Goal: Task Accomplishment & Management: Use online tool/utility

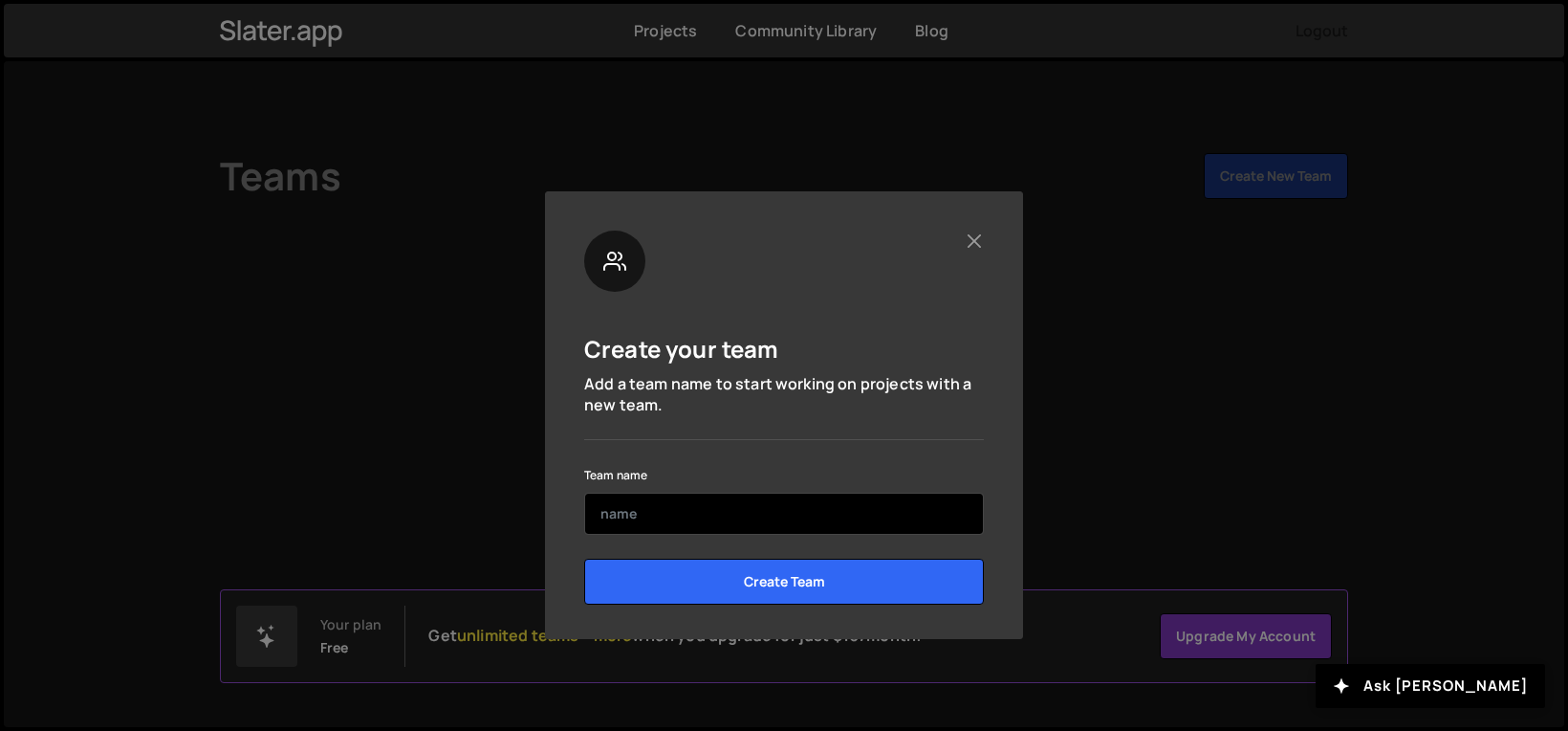
click at [861, 520] on input "text" at bounding box center [784, 514] width 400 height 42
type input "[PERSON_NAME][GEOGRAPHIC_DATA]"
click at [784, 580] on input "Create Team" at bounding box center [784, 581] width 400 height 46
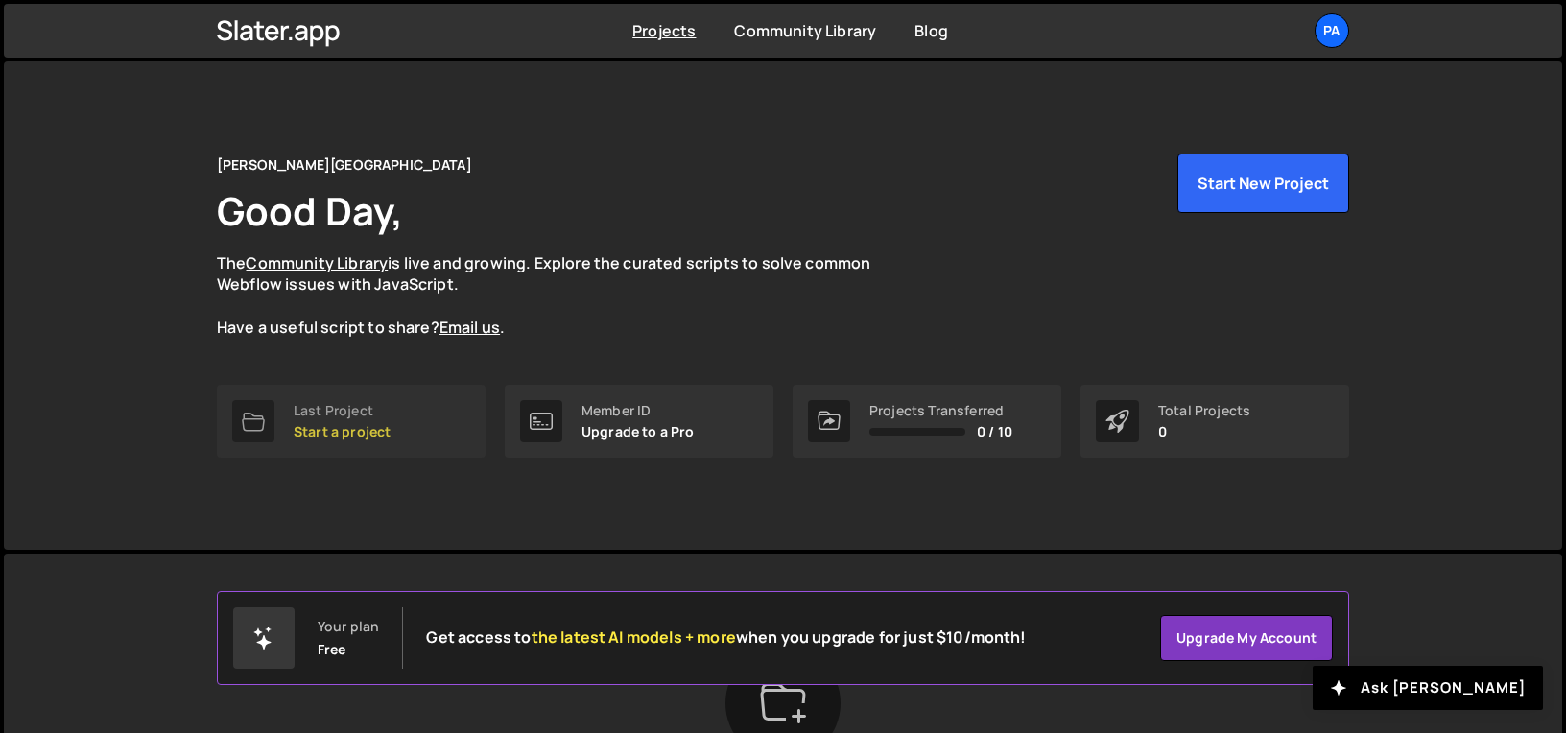
click at [339, 435] on p "Start a project" at bounding box center [342, 431] width 97 height 15
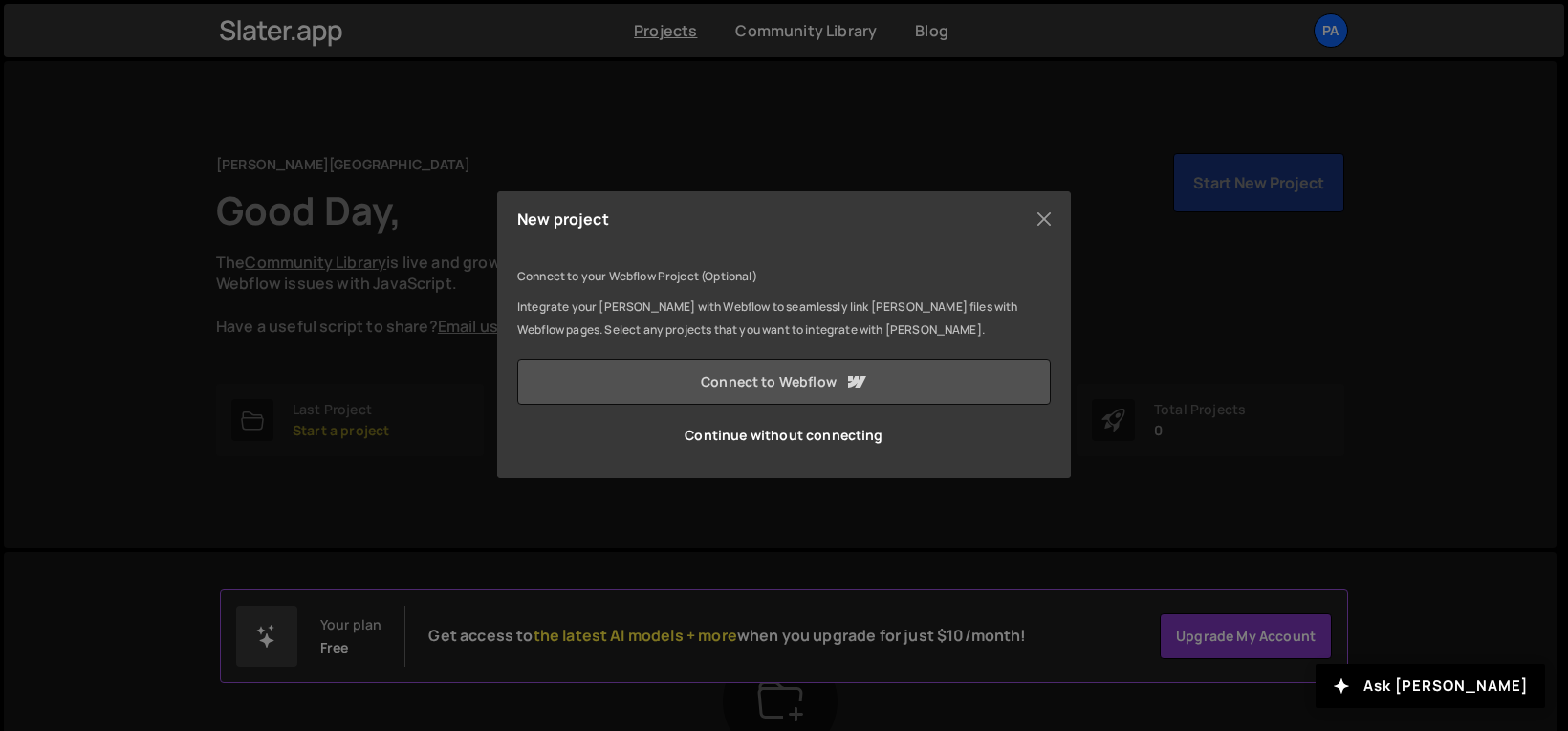
click at [768, 373] on link "Connect to Webflow" at bounding box center [784, 382] width 533 height 46
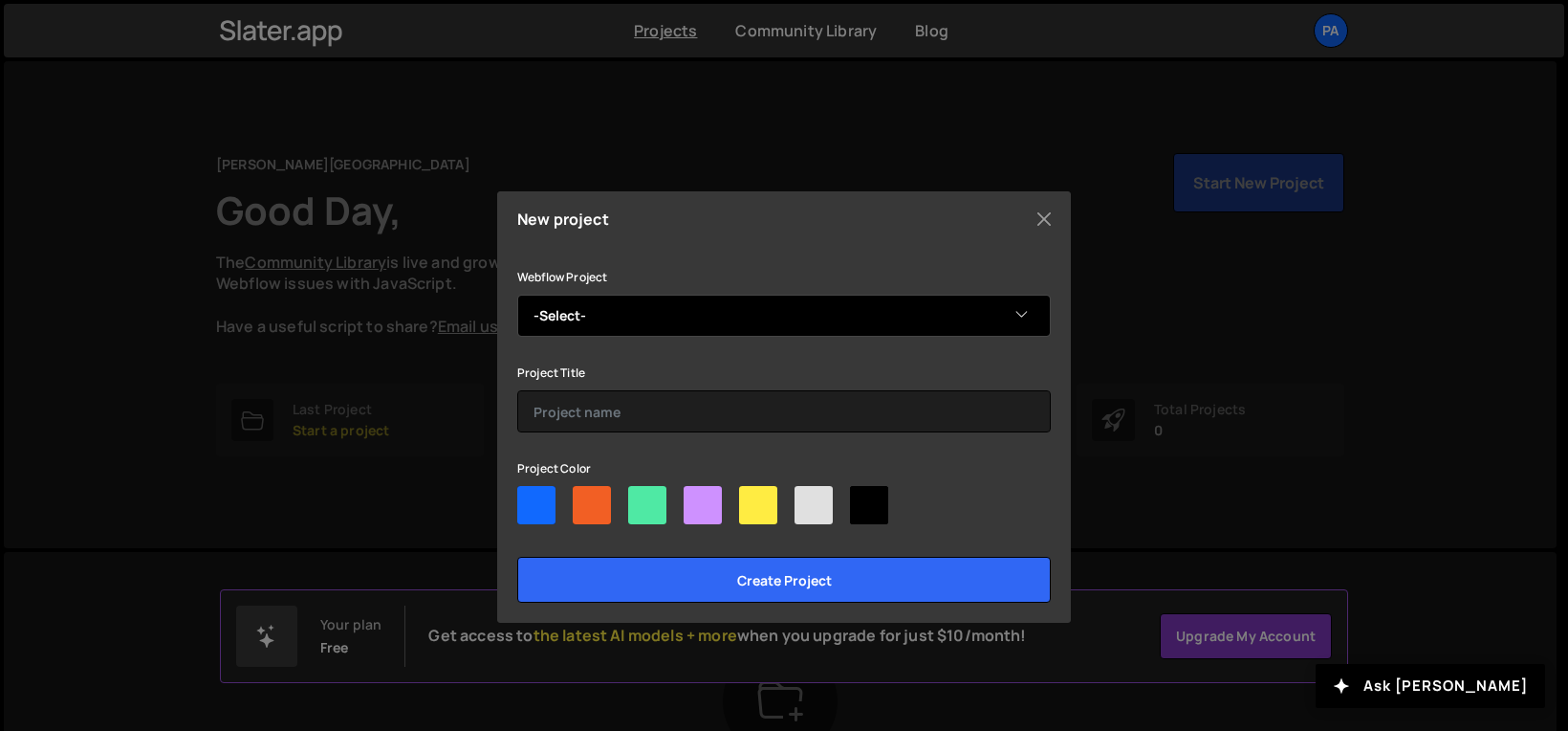
select select "68be7e69e89ca82ee5b1502c"
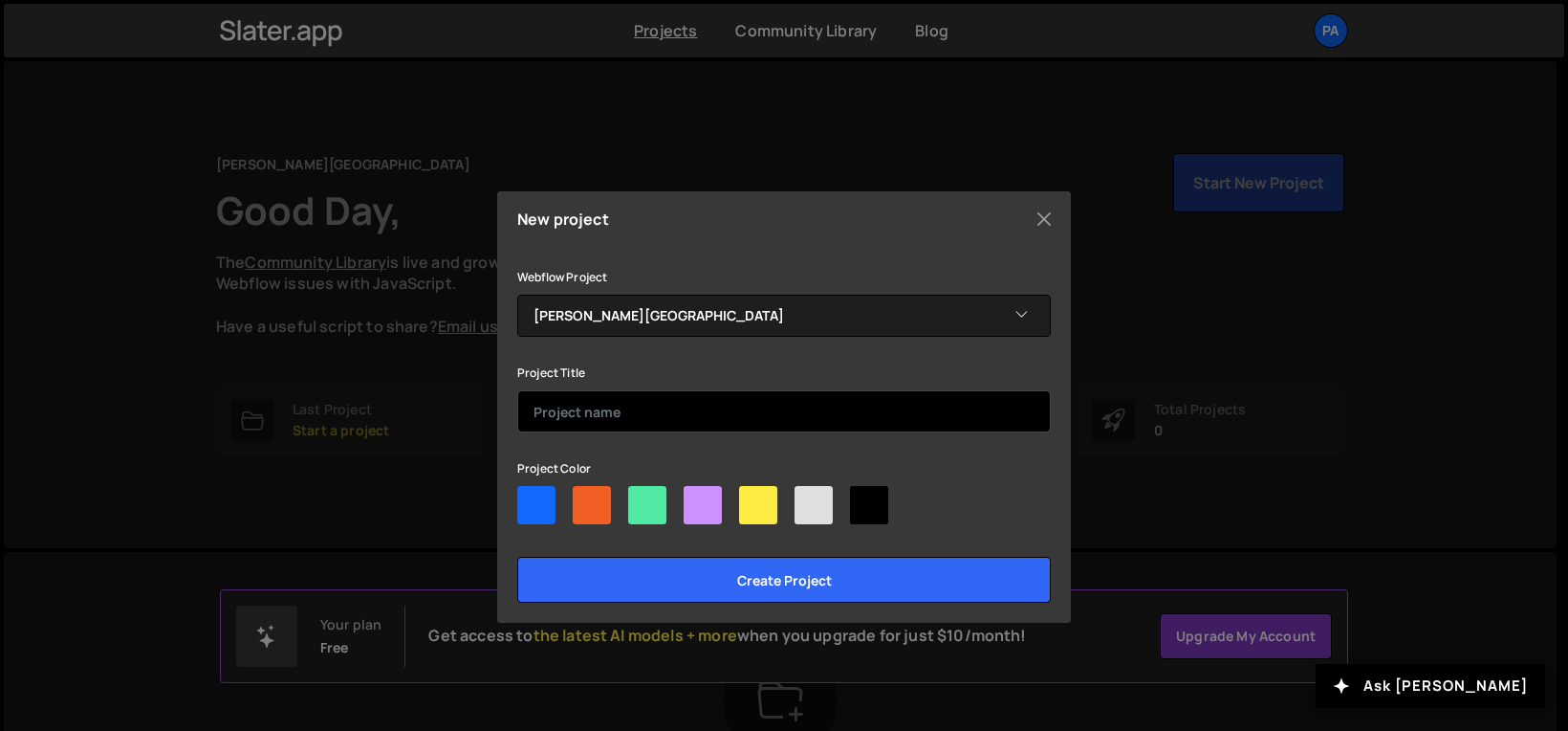
click at [616, 409] on input "text" at bounding box center [784, 411] width 533 height 42
type input "[PERSON_NAME] 1"
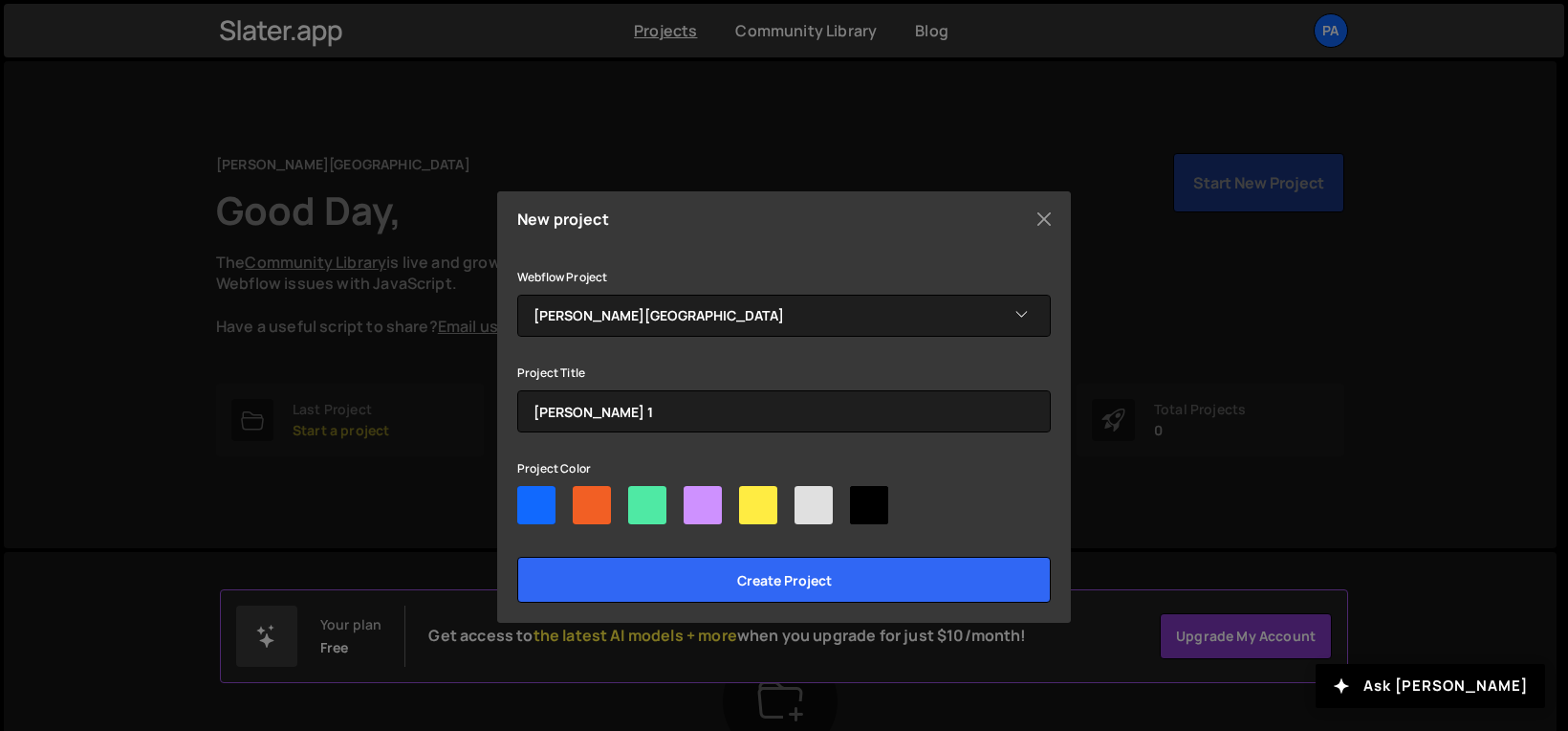
click at [526, 505] on div at bounding box center [536, 505] width 38 height 38
click at [526, 499] on input"] "radio" at bounding box center [523, 492] width 12 height 12
radio input"] "true"
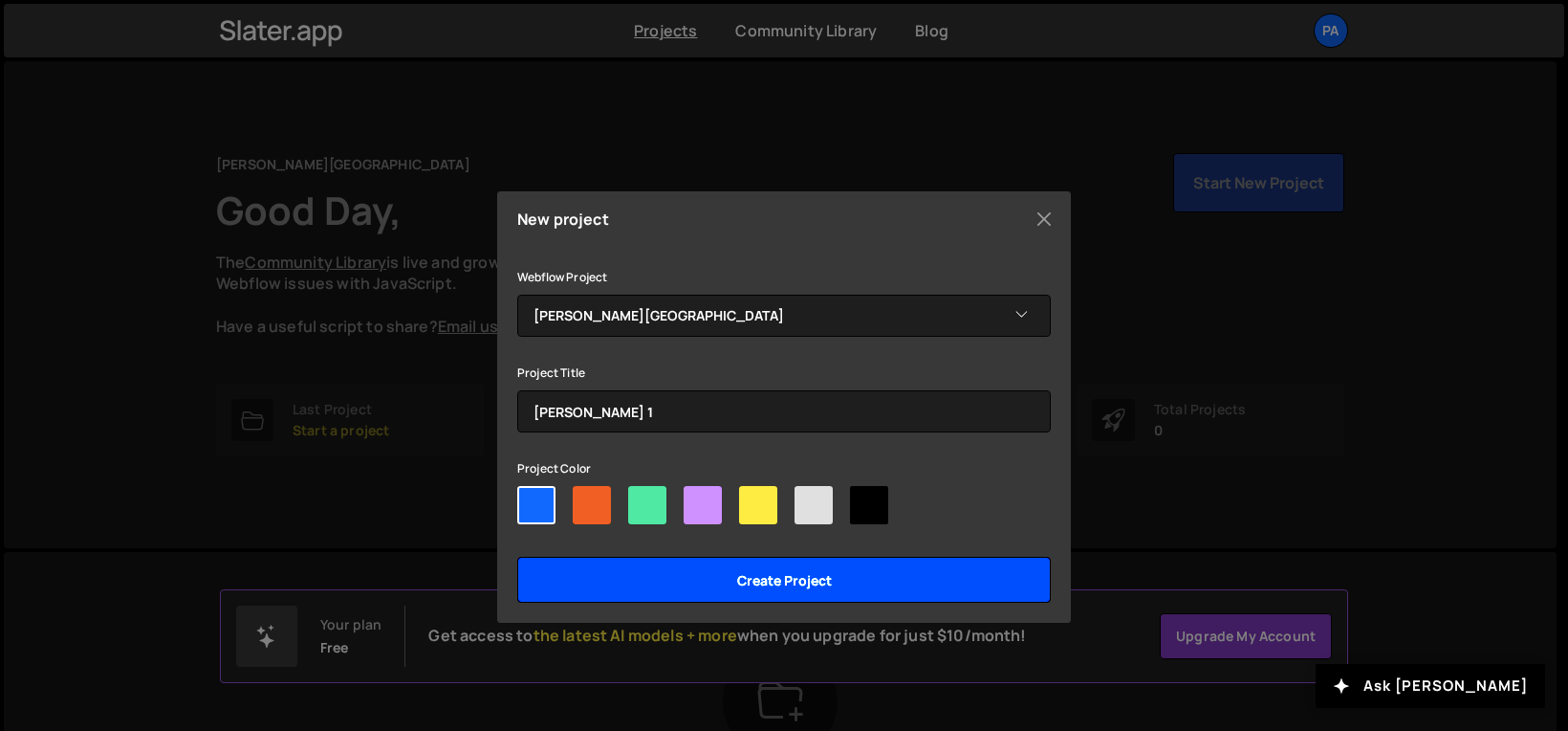
click at [836, 584] on input "Create project" at bounding box center [784, 579] width 533 height 46
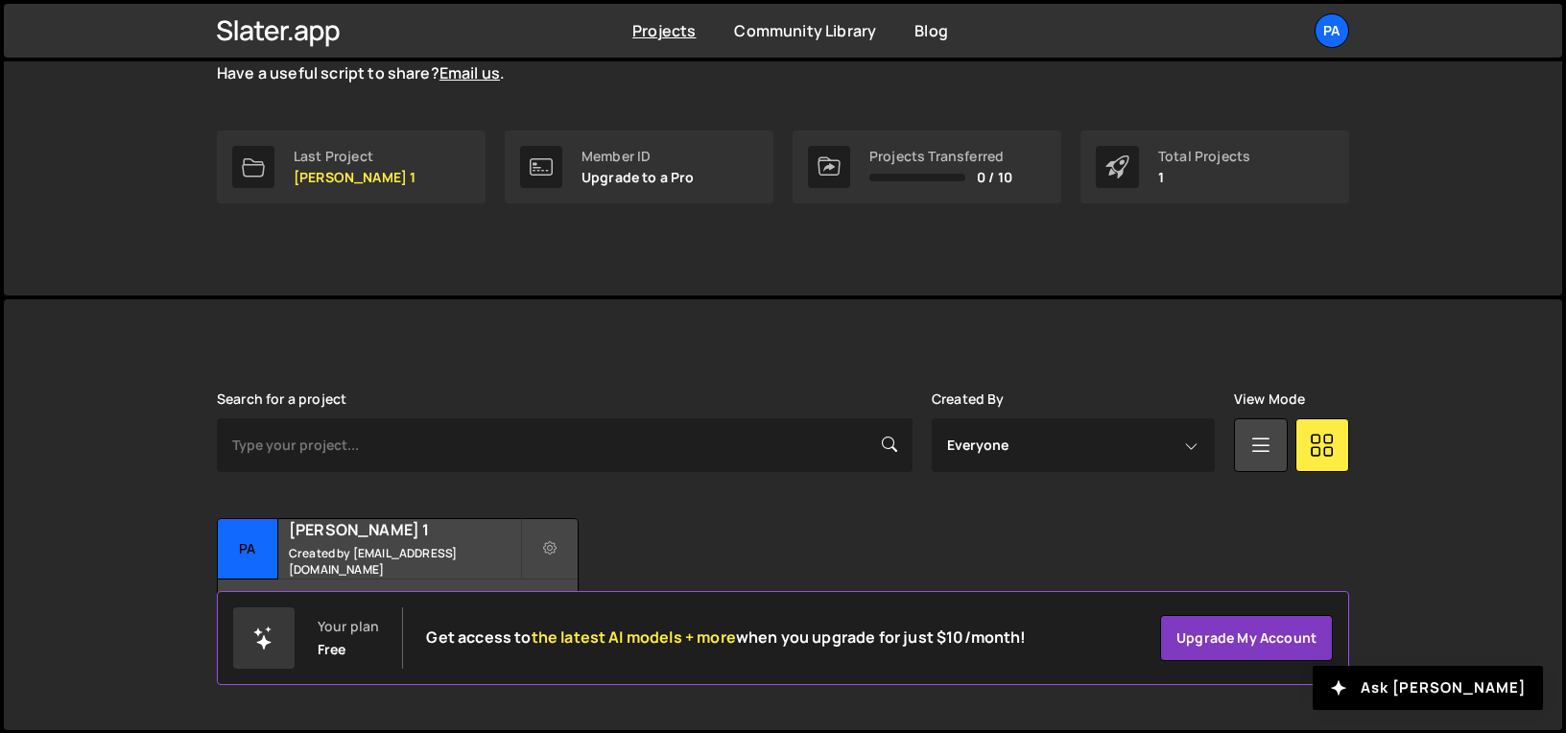
scroll to position [253, 0]
click at [353, 541] on h2 "[PERSON_NAME] 1" at bounding box center [404, 530] width 231 height 21
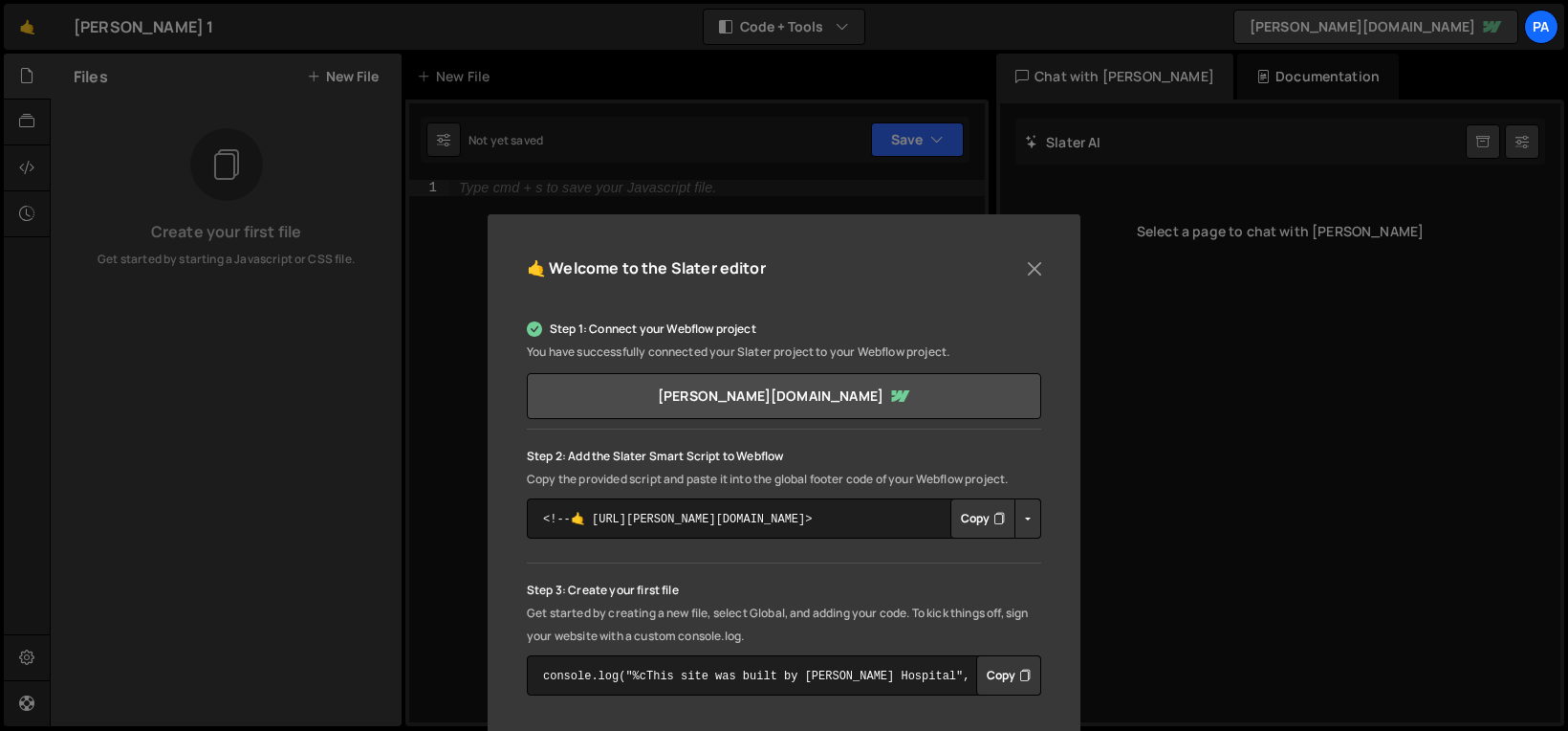
click at [973, 519] on button "Copy" at bounding box center [983, 519] width 65 height 40
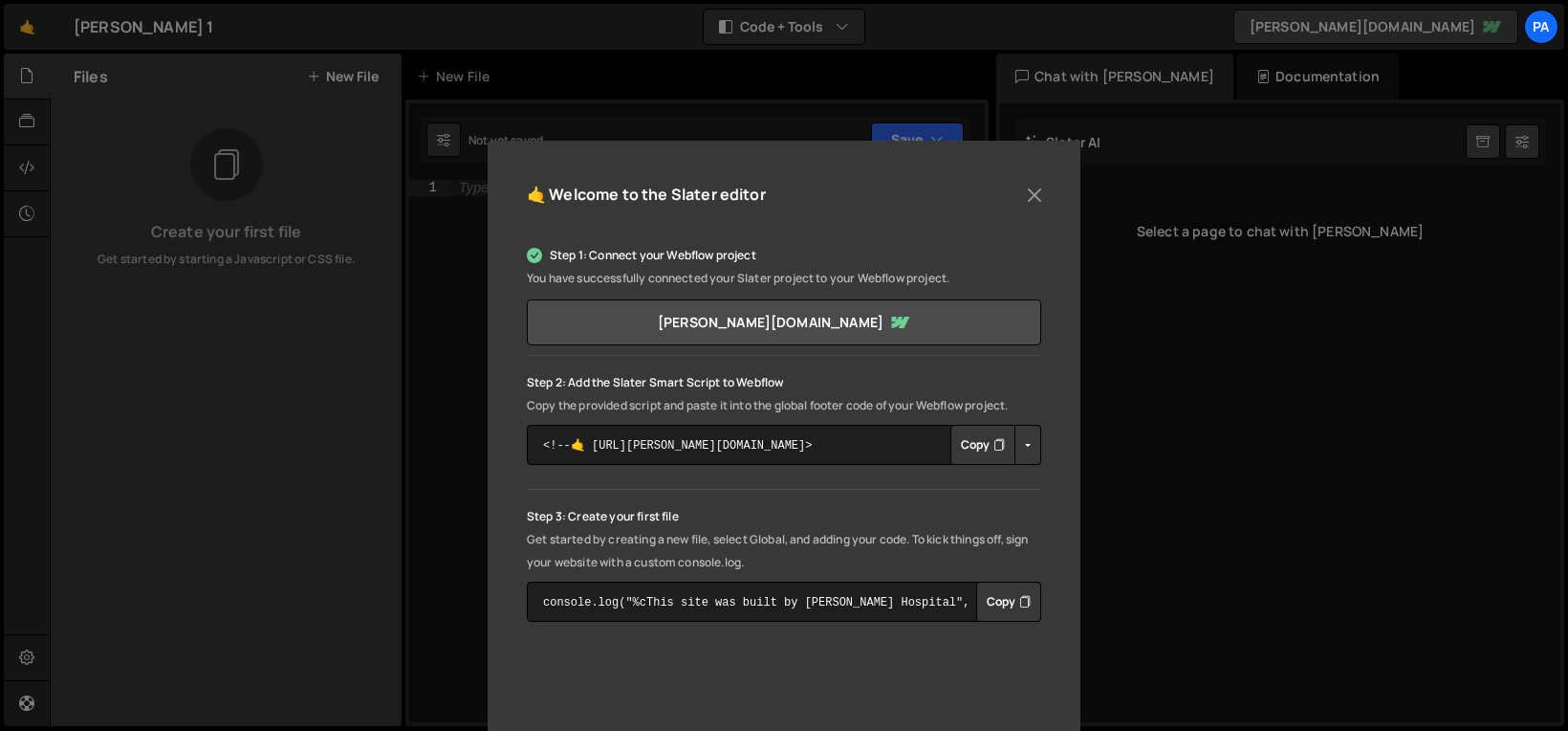
scroll to position [71, 0]
